Goal: Task Accomplishment & Management: Complete application form

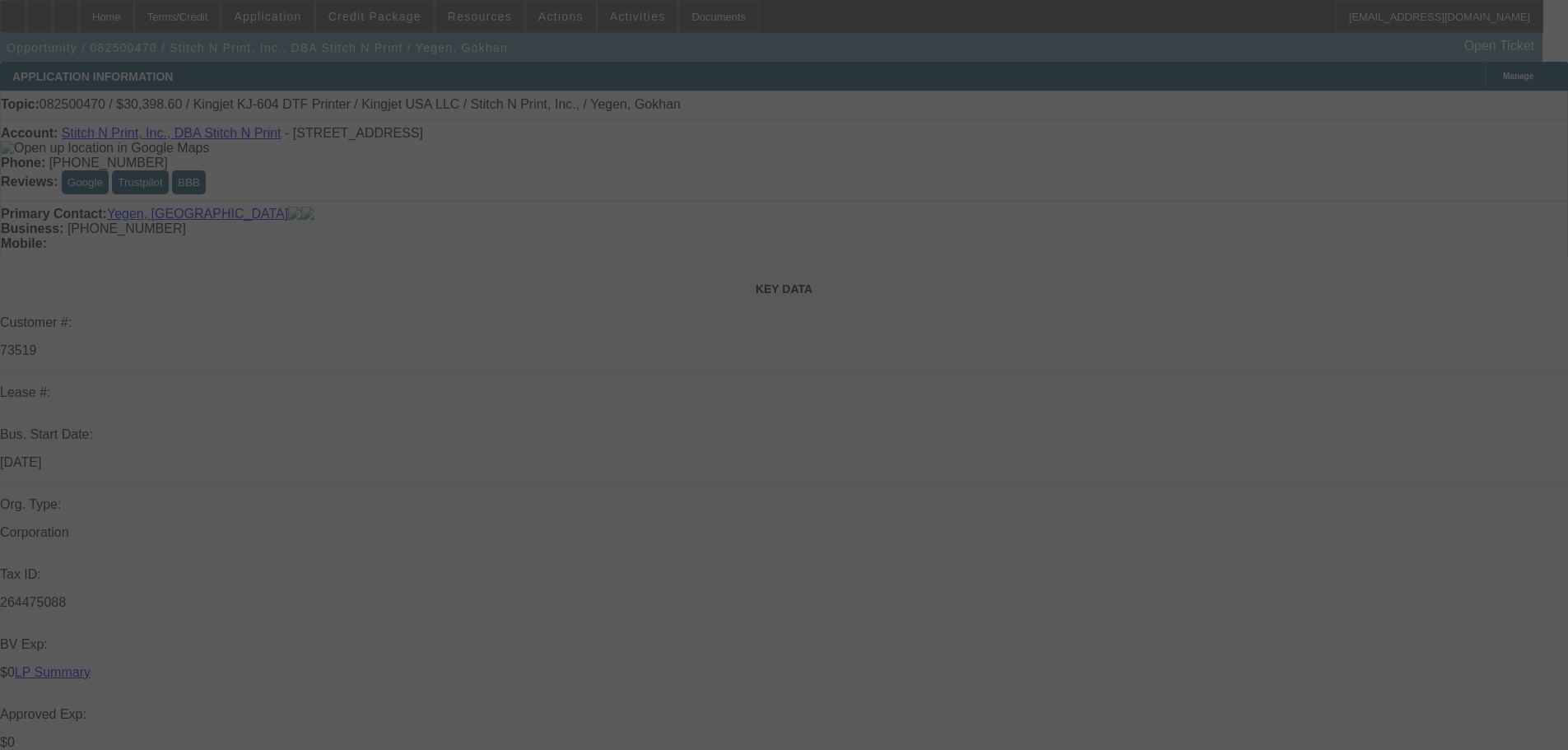
select select "0"
select select "2"
select select "0"
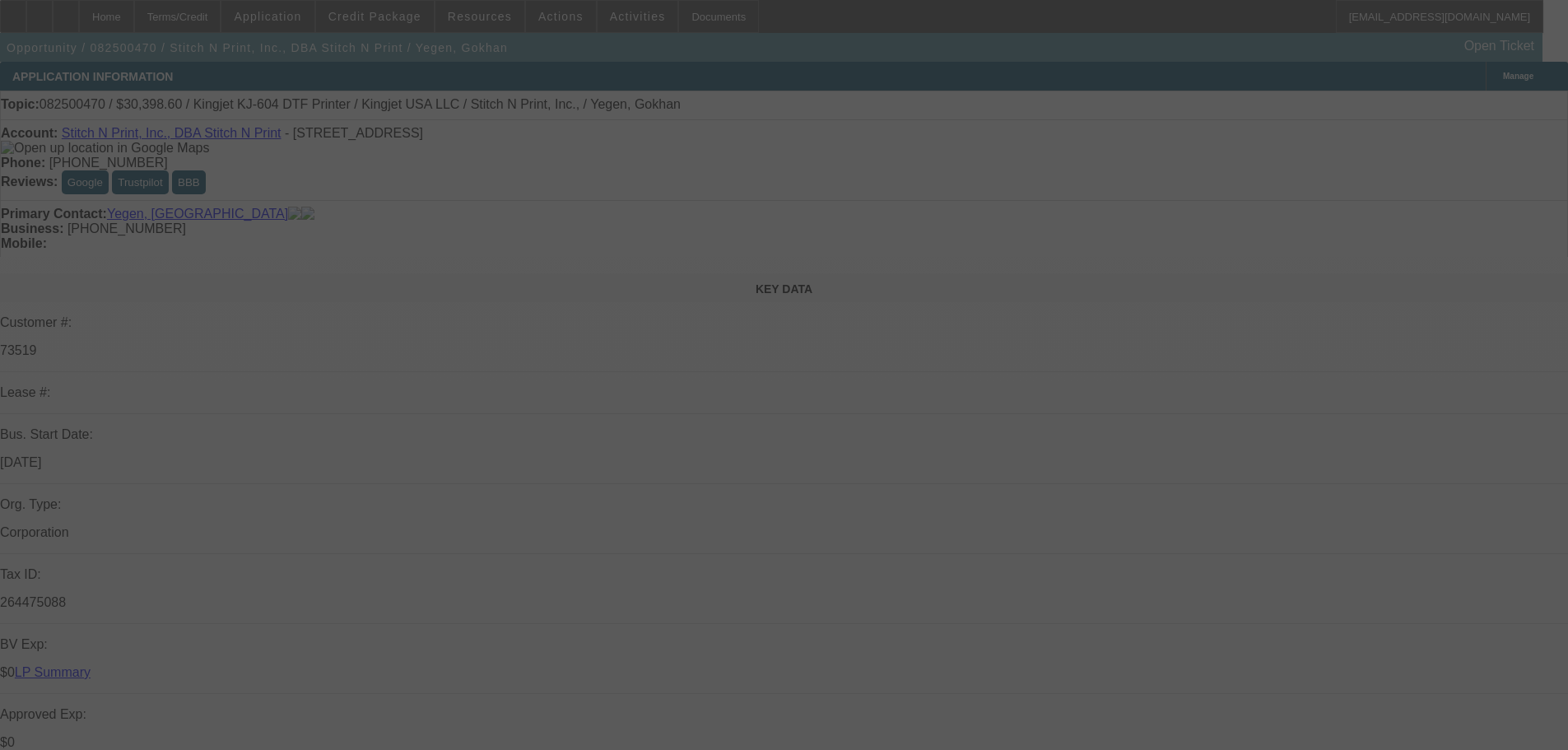
select select "0"
select select "2"
select select "0"
select select "2"
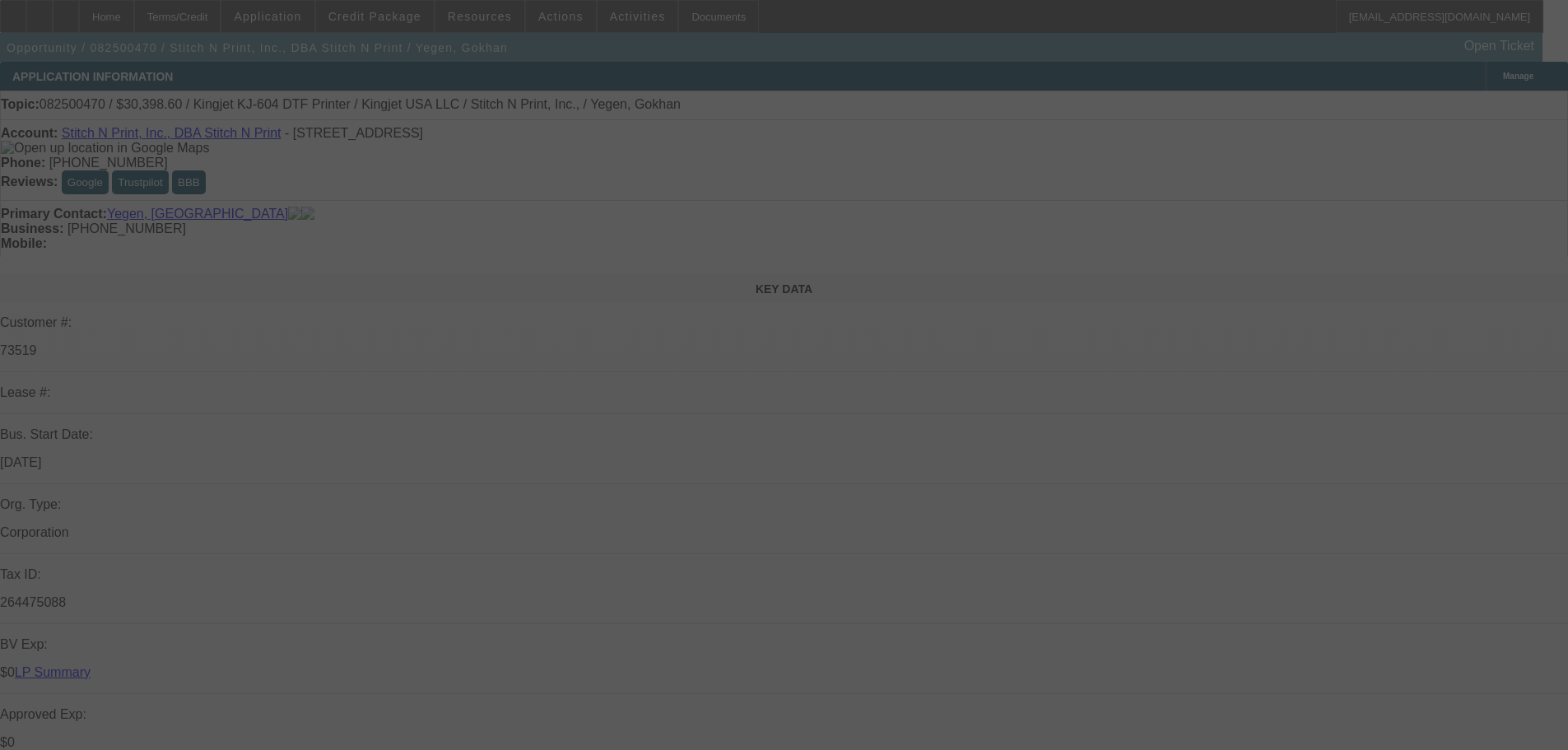
select select "2"
select select "0"
select select "2"
select select "0"
select select "2"
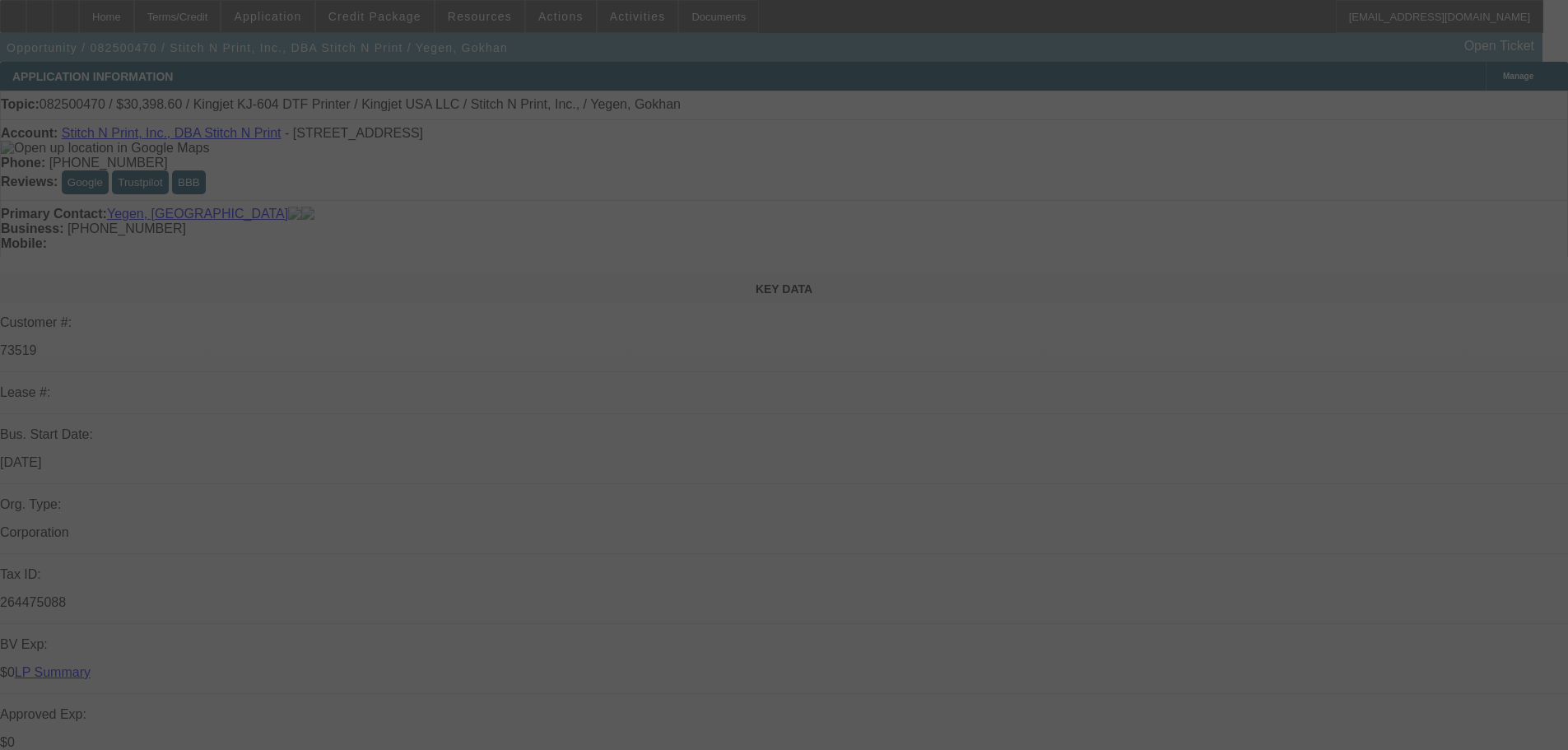
select select "2"
select select "0"
select select "2"
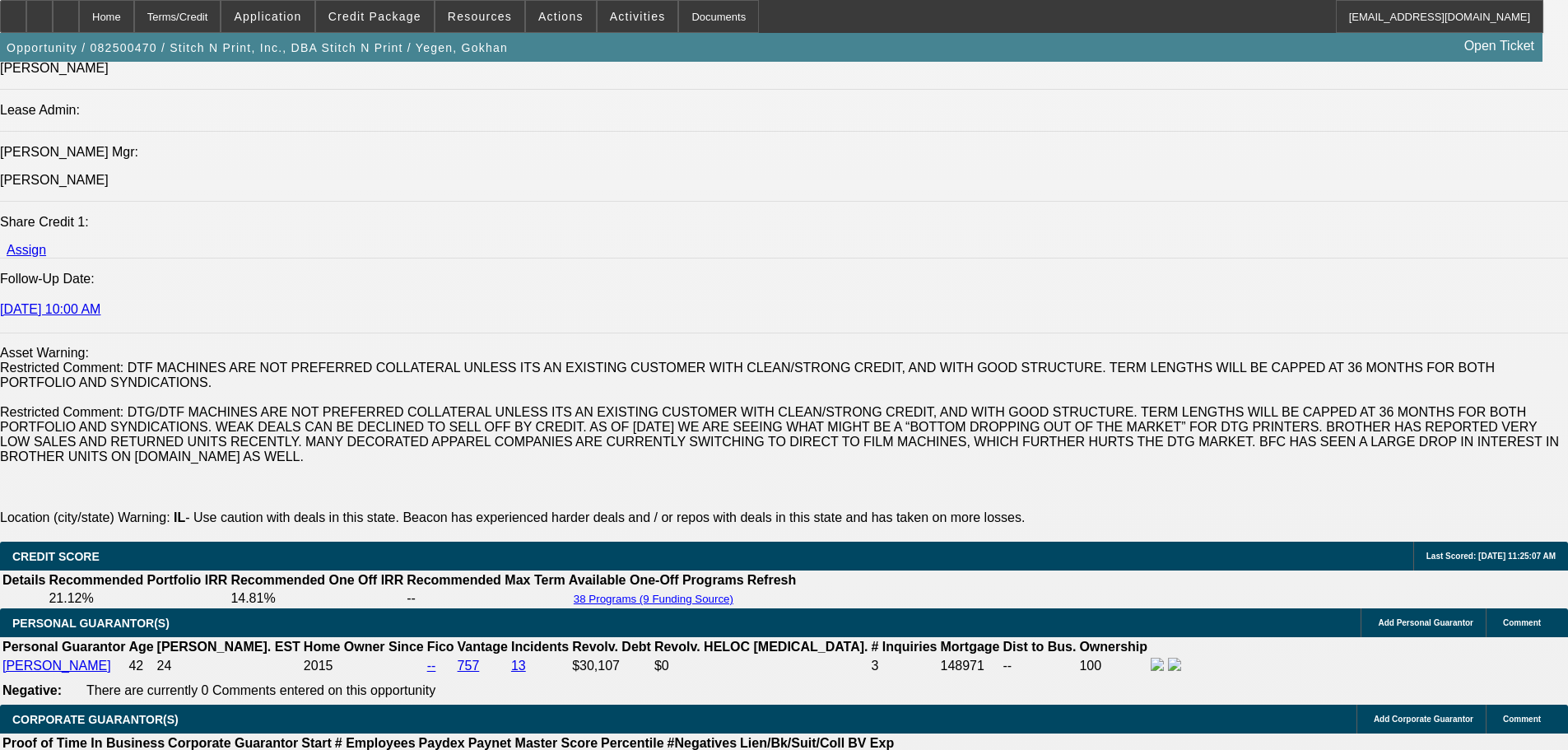
scroll to position [2142, 0]
